Goal: Task Accomplishment & Management: Use online tool/utility

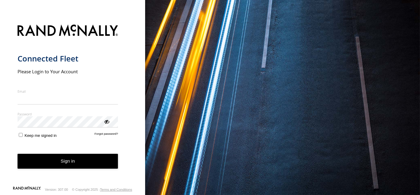
type input "**********"
click at [85, 166] on button "Sign in" at bounding box center [68, 160] width 101 height 15
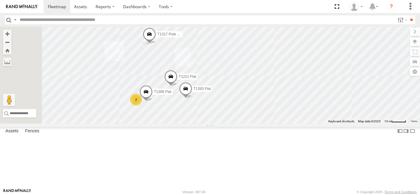
drag, startPoint x: 208, startPoint y: 102, endPoint x: 265, endPoint y: 52, distance: 75.4
click at [265, 52] on div "T596 Flat T1213 Flat T1313 Flat T1262 Flat T1245 Stretch 3 Axle Flat T1244 Stre…" at bounding box center [210, 75] width 420 height 97
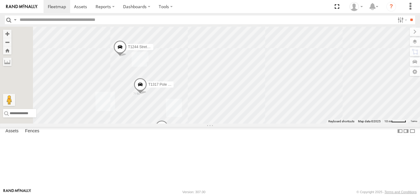
drag, startPoint x: 275, startPoint y: 71, endPoint x: 267, endPoint y: 116, distance: 45.5
click at [267, 116] on div "T596 Flat T1213 Flat T1313 Flat T1262 Flat T1245 Stretch 3 Axle Flat T1244 Stre…" at bounding box center [210, 75] width 420 height 97
click at [147, 94] on span at bounding box center [140, 86] width 13 height 16
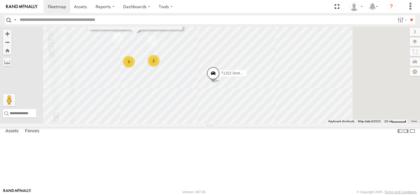
drag, startPoint x: 323, startPoint y: 135, endPoint x: 262, endPoint y: 56, distance: 99.8
click at [262, 56] on div "T596 Flat T1213 Flat T1313 Flat T1262 Flat T1245 Stretch 3 Axle Flat T1244 Stre…" at bounding box center [210, 75] width 420 height 97
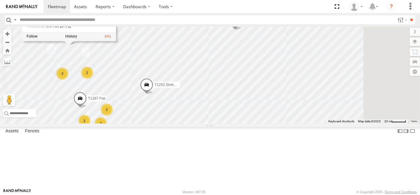
drag, startPoint x: 329, startPoint y: 57, endPoint x: 248, endPoint y: 85, distance: 85.3
click at [248, 85] on div "T596 Flat T1213 Flat T1313 Flat T1262 Flat T1245 Stretch 3 Axle Flat T1244 Stre…" at bounding box center [210, 75] width 420 height 97
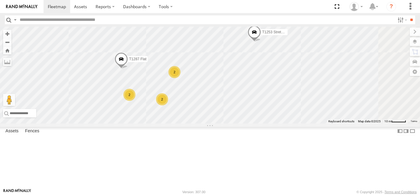
drag, startPoint x: 270, startPoint y: 73, endPoint x: 262, endPoint y: 115, distance: 42.7
click at [262, 115] on div "T596 Flat T1213 Flat T1313 Flat T1262 Flat T1245 Stretch 3 Axle Flat T1253 Stre…" at bounding box center [210, 75] width 420 height 97
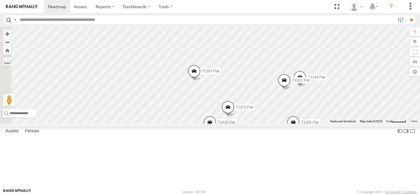
drag, startPoint x: 203, startPoint y: 98, endPoint x: 327, endPoint y: 116, distance: 125.2
click at [327, 116] on div "T596 Flat T1213 Flat T1313 Flat T1262 Flat T1245 Stretch 3 Axle Flat T1253 Stre…" at bounding box center [210, 75] width 420 height 97
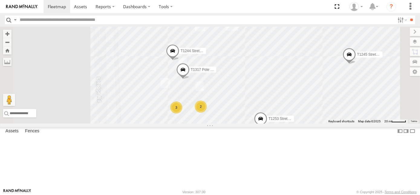
drag, startPoint x: 305, startPoint y: 73, endPoint x: 278, endPoint y: 136, distance: 69.2
click at [207, 112] on div "2" at bounding box center [201, 106] width 12 height 12
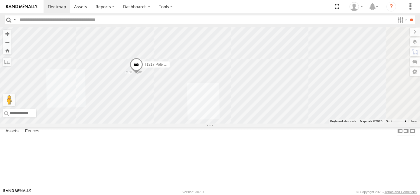
drag, startPoint x: 240, startPoint y: 66, endPoint x: 237, endPoint y: 143, distance: 77.1
click at [237, 123] on div "T596 Flat T1213 Flat T1313 Flat T1262 Flat T1245 Stretch 3 Axle Flat T1253 Stre…" at bounding box center [210, 75] width 420 height 97
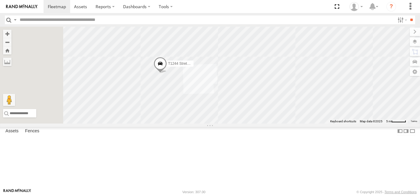
drag, startPoint x: 223, startPoint y: 67, endPoint x: 288, endPoint y: 122, distance: 85.7
click at [288, 122] on div "T596 Flat T1213 Flat T1313 Flat T1262 Flat T1245 Stretch 3 Axle Flat T1253 Stre…" at bounding box center [210, 75] width 420 height 97
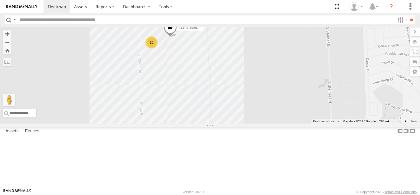
drag, startPoint x: 387, startPoint y: 151, endPoint x: 274, endPoint y: 88, distance: 129.5
click at [274, 88] on div "T596 Flat T1213 Flat T1313 Flat T1262 Flat T1245 Stretch 3 Axle Flat 15" at bounding box center [210, 75] width 420 height 97
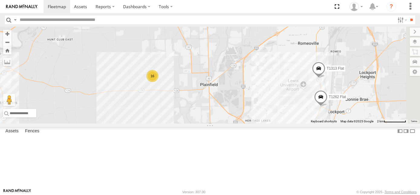
drag, startPoint x: 353, startPoint y: 103, endPoint x: 283, endPoint y: 112, distance: 70.1
click at [283, 112] on div "T596 Flat T1213 Flat T1313 Flat T1391 Flat T1262 Flat 16" at bounding box center [210, 75] width 420 height 97
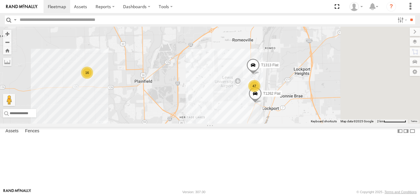
drag, startPoint x: 308, startPoint y: 113, endPoint x: 266, endPoint y: 110, distance: 41.8
click at [266, 110] on div "T596 Flat T1213 Flat T1313 Flat T1391 Flat T1262 Flat 16 47 2" at bounding box center [210, 75] width 420 height 97
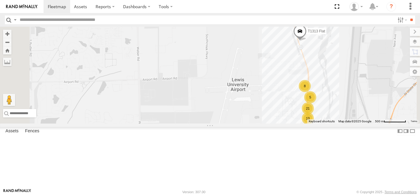
drag, startPoint x: 229, startPoint y: 119, endPoint x: 277, endPoint y: 116, distance: 47.5
click at [277, 116] on div "T596 Flat T1213 Flat T1313 Flat T1391 Flat T1262 Flat 8 21 13 5" at bounding box center [210, 75] width 420 height 97
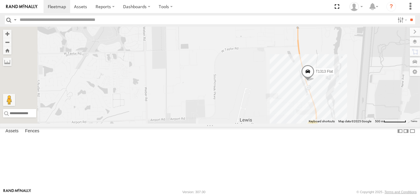
drag, startPoint x: 279, startPoint y: 89, endPoint x: 286, endPoint y: 140, distance: 52.1
click at [286, 123] on div "T596 Flat T1213 Flat T1313 Flat T1391 Flat T1262 Flat 8 21 13 5" at bounding box center [210, 75] width 420 height 97
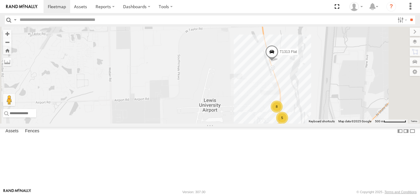
drag, startPoint x: 335, startPoint y: 149, endPoint x: 289, endPoint y: 89, distance: 75.7
click at [289, 89] on div "T596 Flat T1213 Flat T1313 Flat T1391 Flat T1262 Flat 8 21 13 5" at bounding box center [210, 75] width 420 height 97
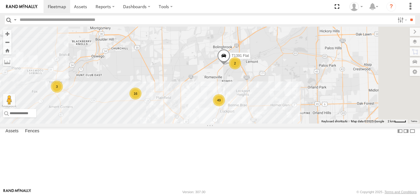
drag, startPoint x: 325, startPoint y: 67, endPoint x: 301, endPoint y: 120, distance: 58.3
click at [241, 69] on div "2" at bounding box center [235, 63] width 12 height 12
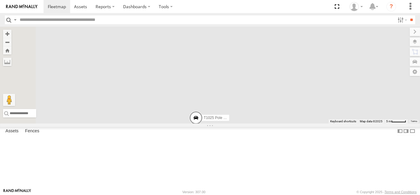
drag, startPoint x: 277, startPoint y: 67, endPoint x: 284, endPoint y: 140, distance: 73.8
click at [284, 123] on div "T596 Flat T1213 Flat T1391 Flat T1189 Pole Brace T1025 Pole Brace" at bounding box center [210, 75] width 420 height 97
click at [203, 106] on span at bounding box center [195, 98] width 13 height 16
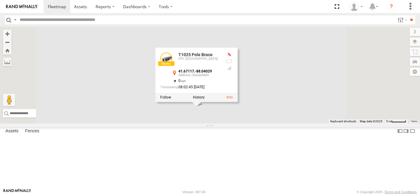
click at [348, 123] on div "T596 Flat T1213 Flat T1391 Flat T1189 Pole Brace T1025 Pole Brace T1025 Pole Br…" at bounding box center [210, 75] width 420 height 97
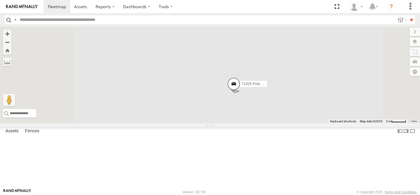
click at [240, 93] on span at bounding box center [233, 85] width 13 height 16
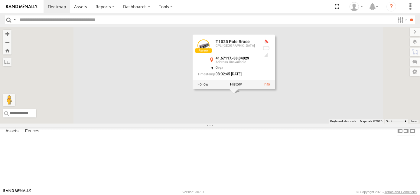
click at [296, 123] on div "T596 Flat T1213 Flat T1391 Flat T1189 Pole Brace T1025 Pole Brace T1025 Pole Br…" at bounding box center [210, 75] width 420 height 97
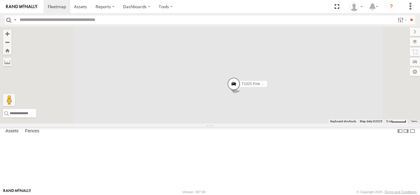
click at [271, 113] on div "T596 Flat T1213 Flat T1391 Flat T1189 Pole Brace T1025 Pole Brace" at bounding box center [210, 75] width 420 height 97
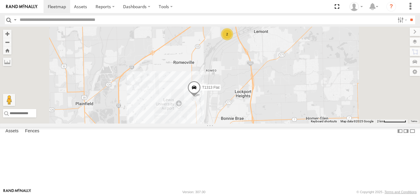
drag, startPoint x: 285, startPoint y: 173, endPoint x: 285, endPoint y: 113, distance: 59.8
click at [285, 115] on div "T596 Flat T1213 Flat T1391 Flat T1313 Flat 2" at bounding box center [210, 75] width 420 height 97
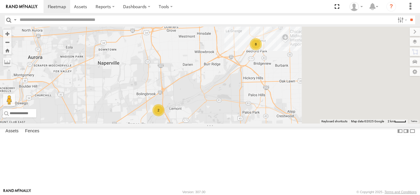
drag, startPoint x: 234, startPoint y: 84, endPoint x: 173, endPoint y: 131, distance: 77.8
click at [174, 123] on div "T596 Flat T1213 Flat 16 49 8 2" at bounding box center [210, 75] width 420 height 97
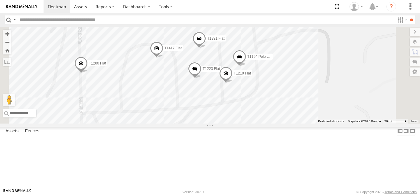
drag, startPoint x: 279, startPoint y: 105, endPoint x: 272, endPoint y: 124, distance: 21.2
click at [272, 123] on div "T596 Flat T1213 Flat T1195 Flat T1400 Flat T1200 Flat T1223 Flat T1417 Flat T11…" at bounding box center [210, 75] width 420 height 97
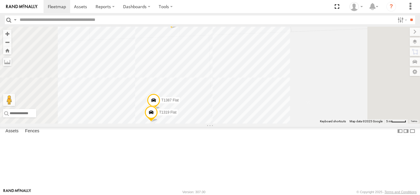
drag, startPoint x: 253, startPoint y: 82, endPoint x: 248, endPoint y: 118, distance: 35.6
click at [248, 118] on div "T1311 Flat T1387 Flat T1319 Flat" at bounding box center [210, 75] width 420 height 97
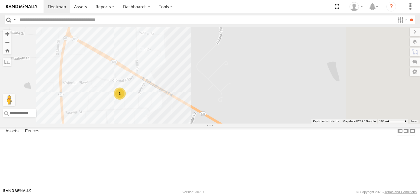
drag, startPoint x: 292, startPoint y: 134, endPoint x: 223, endPoint y: 134, distance: 68.9
click at [223, 123] on div "3" at bounding box center [210, 75] width 420 height 97
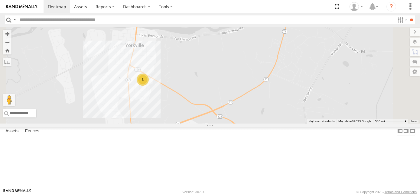
drag, startPoint x: 361, startPoint y: 122, endPoint x: 293, endPoint y: 114, distance: 69.1
click at [293, 114] on div "3" at bounding box center [210, 75] width 420 height 97
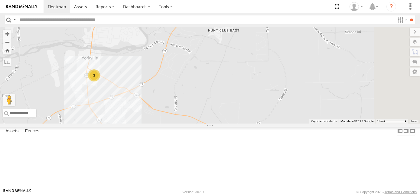
drag, startPoint x: 355, startPoint y: 121, endPoint x: 259, endPoint y: 115, distance: 96.0
click at [260, 115] on div "3" at bounding box center [210, 75] width 420 height 97
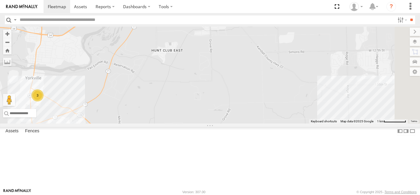
drag, startPoint x: 286, startPoint y: 116, endPoint x: 271, endPoint y: 118, distance: 14.9
click at [271, 118] on div "3" at bounding box center [210, 75] width 420 height 97
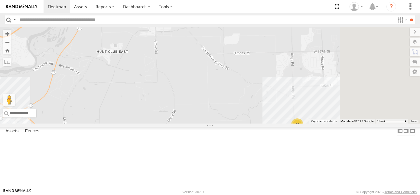
drag, startPoint x: 332, startPoint y: 133, endPoint x: 261, endPoint y: 125, distance: 71.7
click at [261, 123] on div "3 16" at bounding box center [210, 75] width 420 height 97
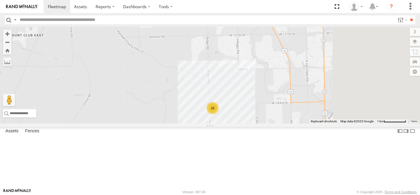
drag, startPoint x: 358, startPoint y: 147, endPoint x: 291, endPoint y: 129, distance: 69.2
click at [301, 123] on div "3 16" at bounding box center [210, 75] width 420 height 97
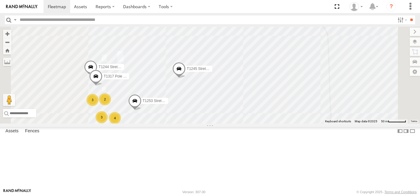
drag, startPoint x: 218, startPoint y: 104, endPoint x: 288, endPoint y: 135, distance: 77.0
click at [288, 123] on div "T1245 Stretch 3 Axle Flat 2 3 3 4 T1244 Stretch 3 Axle Flat T1253 Stretch 3 Axl…" at bounding box center [210, 75] width 420 height 97
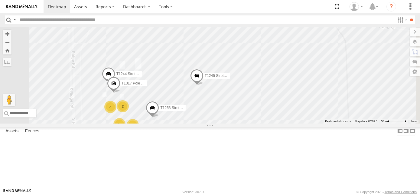
drag, startPoint x: 323, startPoint y: 148, endPoint x: 260, endPoint y: 117, distance: 70.5
click at [260, 117] on div "T1245 Stretch 3 Axle Flat T1244 Stretch 3 Axle Flat T1253 Stretch 3 Axle Flat T…" at bounding box center [210, 75] width 420 height 97
